Goal: Task Accomplishment & Management: Use online tool/utility

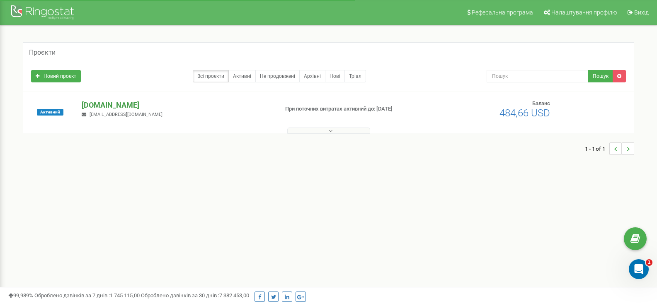
click at [107, 106] on p "[DOMAIN_NAME]" at bounding box center [177, 105] width 190 height 11
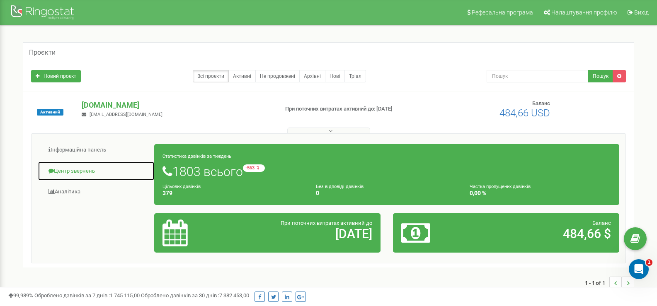
click at [78, 171] on link "Центр звернень" at bounding box center [96, 171] width 117 height 20
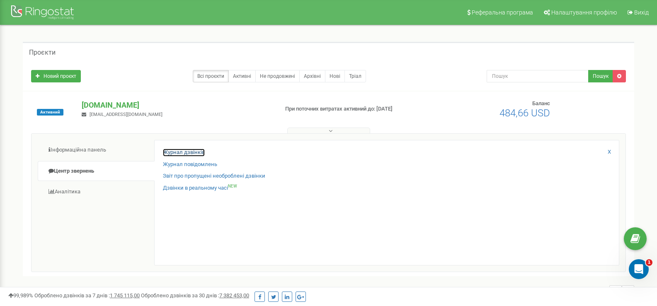
click at [174, 152] on link "Журнал дзвінків" at bounding box center [184, 153] width 42 height 8
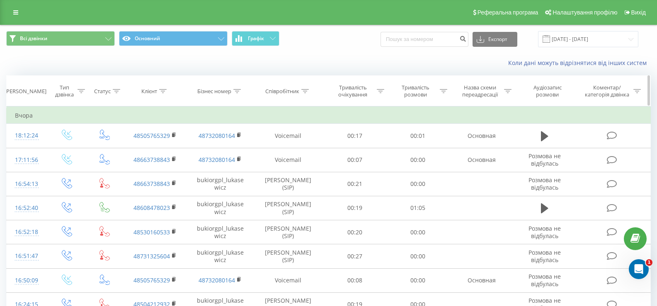
click at [162, 93] on icon at bounding box center [162, 91] width 7 height 4
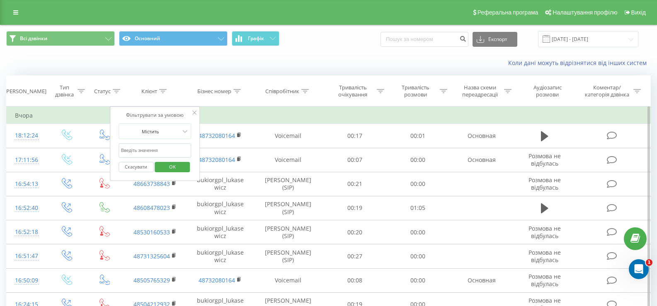
click at [141, 150] on input "text" at bounding box center [155, 150] width 73 height 15
paste input "48 66 373 88 43"
click at [125, 151] on input "48 66 373 88 43" at bounding box center [155, 150] width 73 height 15
click at [131, 150] on input "4866 373 88 43" at bounding box center [155, 150] width 73 height 15
click at [139, 149] on input "4866373 88 43" at bounding box center [155, 150] width 73 height 15
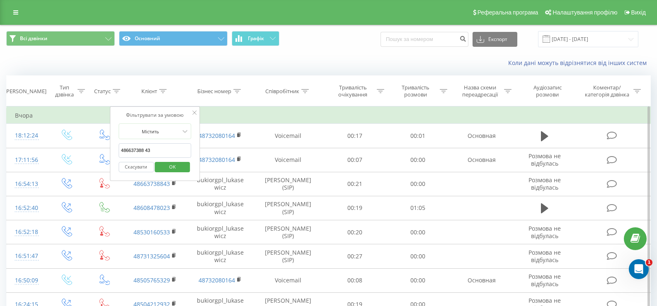
click at [144, 150] on input "486637388 43" at bounding box center [155, 150] width 73 height 15
click at [174, 165] on span "OK" at bounding box center [172, 166] width 23 height 13
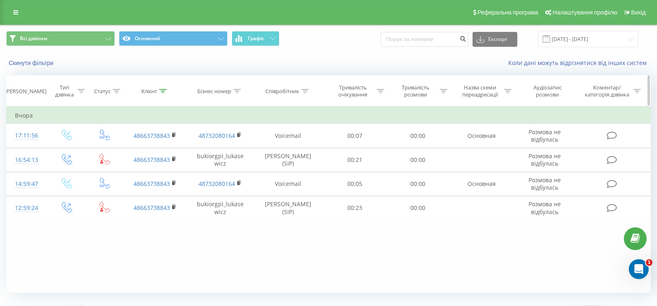
click at [163, 90] on icon at bounding box center [162, 91] width 7 height 4
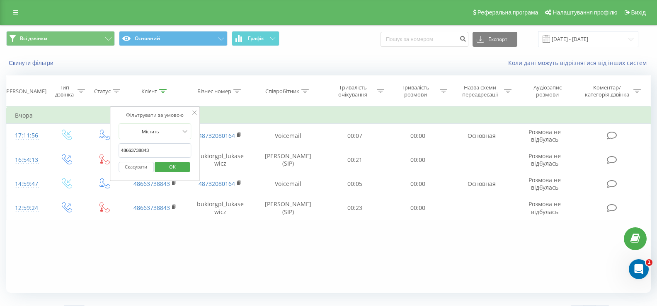
click at [138, 150] on input "48663738843" at bounding box center [155, 150] width 73 height 15
paste input "66 730 96 05"
click at [125, 150] on input "48 66 730 96 05" at bounding box center [155, 150] width 73 height 15
click at [131, 149] on input "4866 730 96 05" at bounding box center [155, 150] width 73 height 15
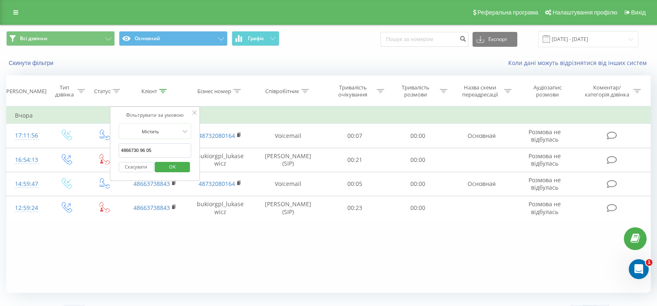
click at [138, 151] on input "4866730 96 05" at bounding box center [155, 150] width 73 height 15
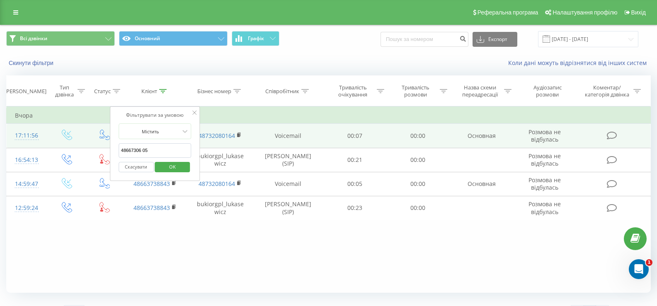
drag, startPoint x: 154, startPoint y: 150, endPoint x: 66, endPoint y: 140, distance: 88.5
click at [67, 141] on table "Фільтрувати за умовою Дорівнює Введіть значення Скасувати OK Фільтрувати за умо…" at bounding box center [328, 164] width 645 height 114
paste input "66 730 9"
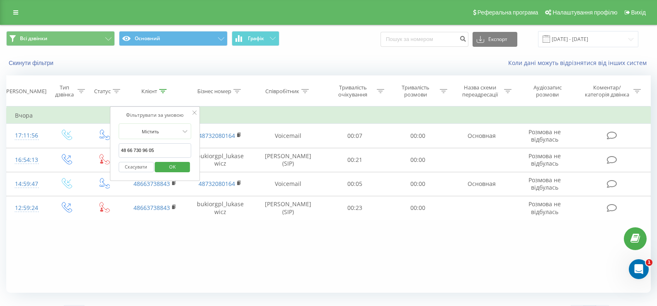
click at [125, 151] on input "48 66 730 96 05" at bounding box center [155, 150] width 73 height 15
click at [132, 148] on input "4866 730 96 05" at bounding box center [155, 150] width 73 height 15
click at [130, 148] on input "4866 730 96 05" at bounding box center [155, 150] width 73 height 15
click at [138, 148] on input "4866730 96 05" at bounding box center [155, 150] width 73 height 15
click at [143, 148] on input "486673096 05" at bounding box center [155, 150] width 73 height 15
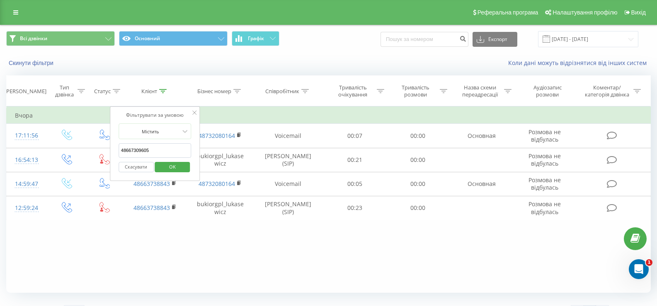
type input "48667309605"
click at [171, 166] on span "OK" at bounding box center [172, 166] width 23 height 13
